Goal: Use online tool/utility: Utilize a website feature to perform a specific function

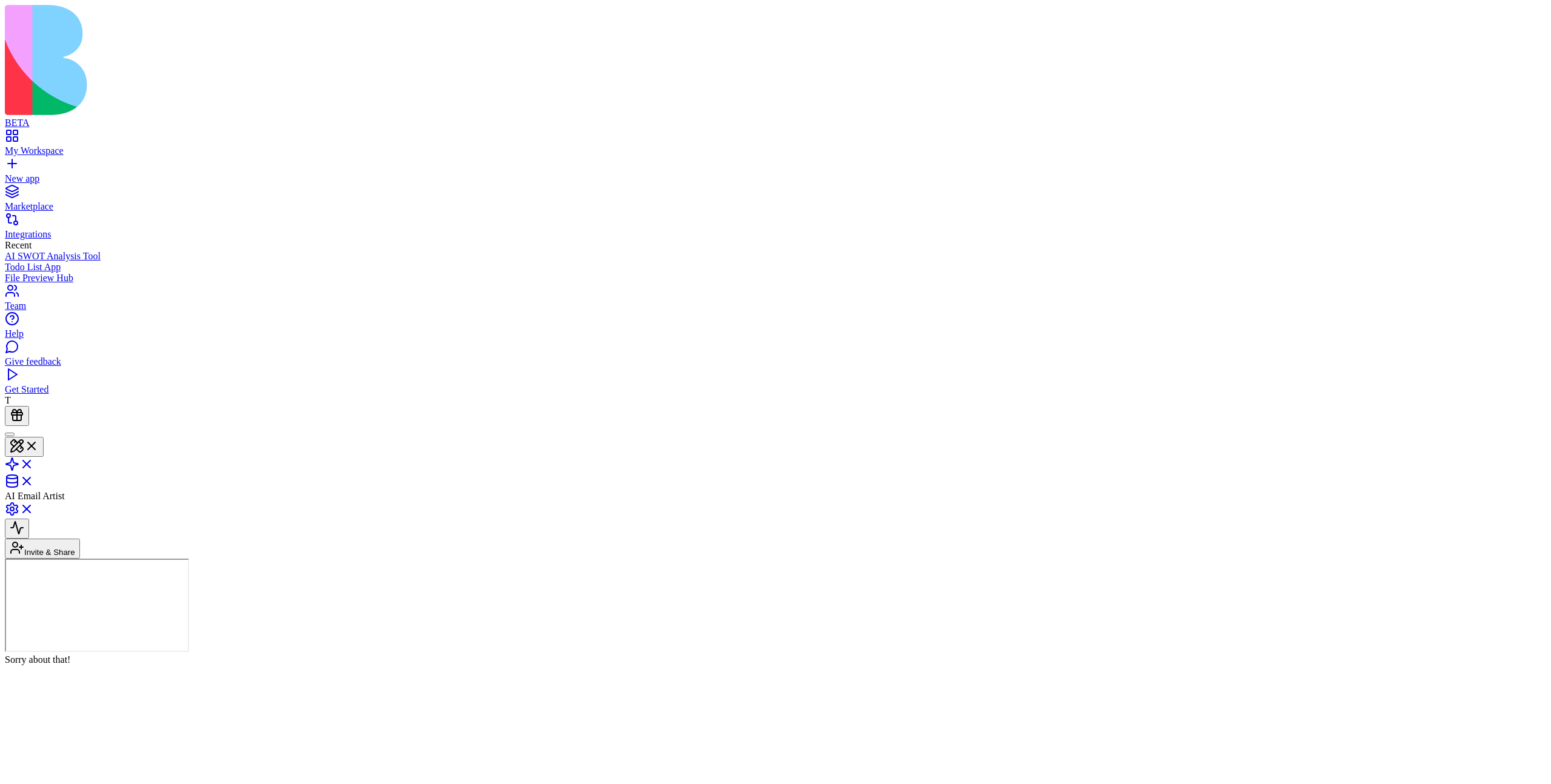
drag, startPoint x: 857, startPoint y: 490, endPoint x: 697, endPoint y: 470, distance: 161.2
drag, startPoint x: 738, startPoint y: 470, endPoint x: 820, endPoint y: 470, distance: 82.0
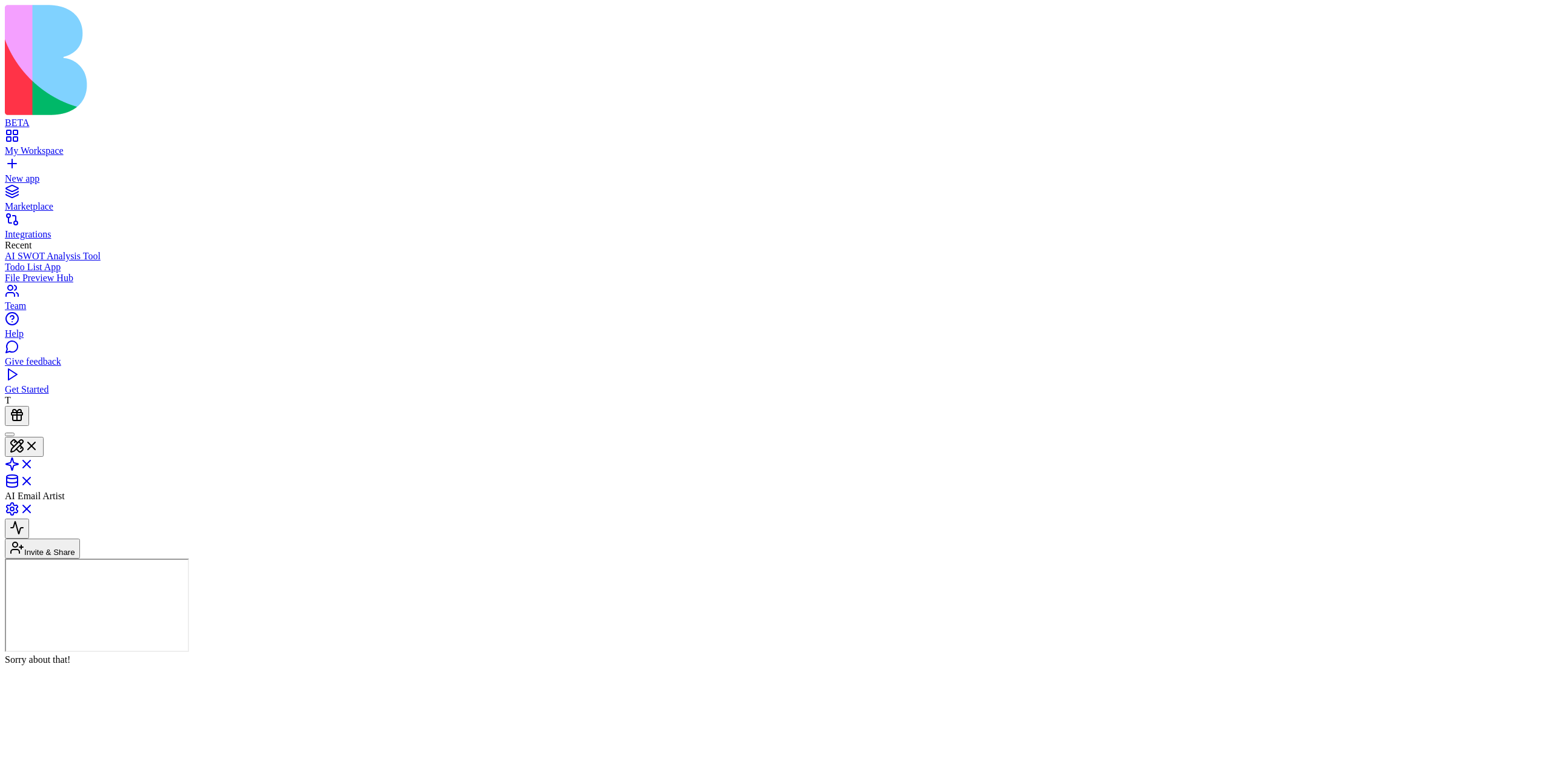
drag, startPoint x: 776, startPoint y: 469, endPoint x: 775, endPoint y: 498, distance: 29.0
